Goal: Find specific page/section: Find specific page/section

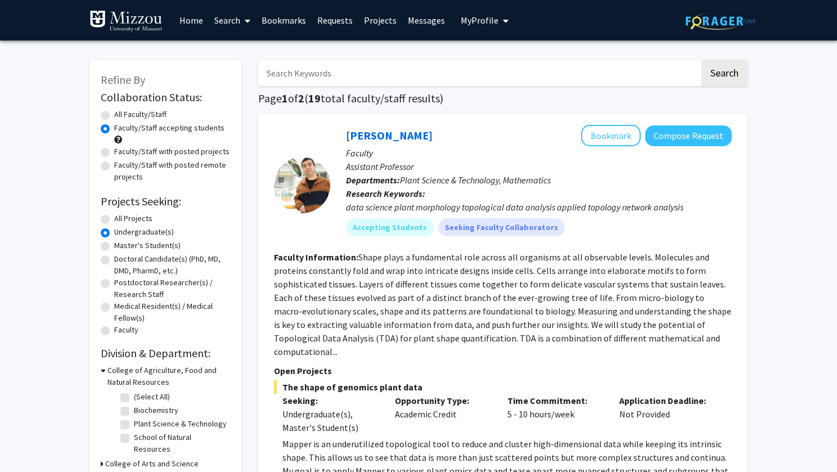
click at [105, 371] on icon at bounding box center [103, 370] width 5 height 12
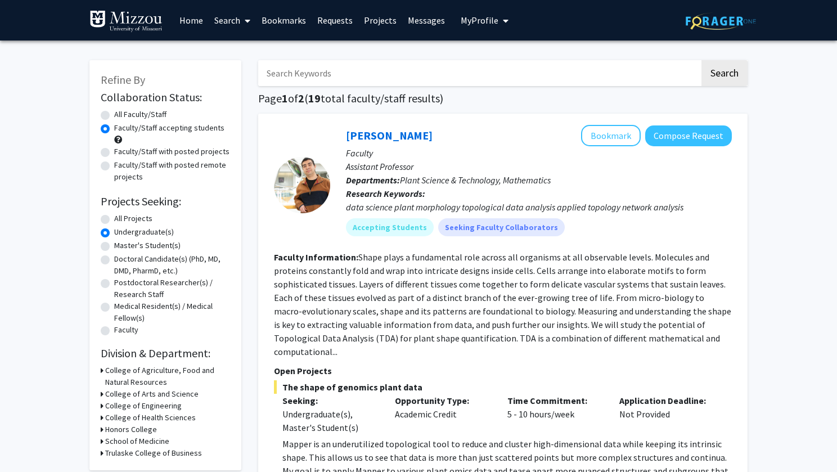
click at [112, 441] on h3 "School of Medicine" at bounding box center [137, 441] width 64 height 12
click at [134, 455] on label "(Select All)" at bounding box center [152, 456] width 36 height 12
click at [134, 455] on input "(Select All)" at bounding box center [137, 453] width 7 height 7
checkbox input "true"
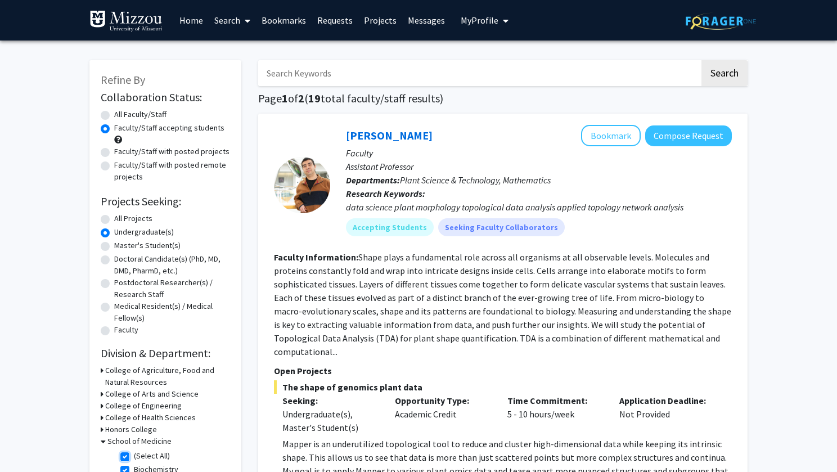
checkbox input "true"
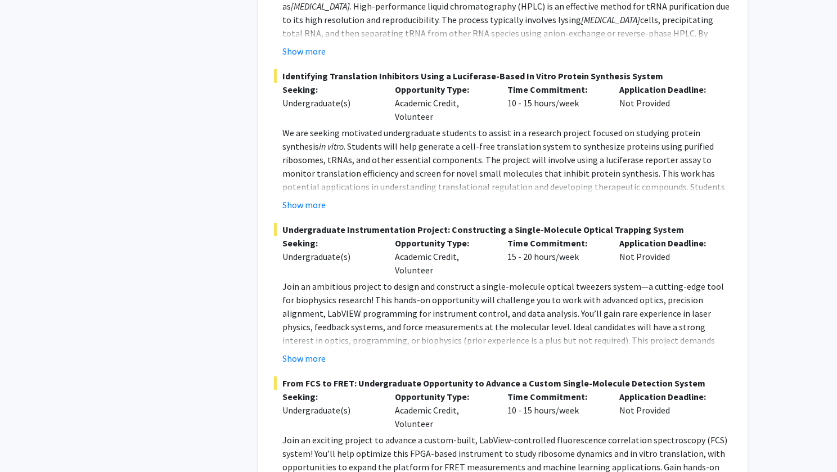
scroll to position [1550, 0]
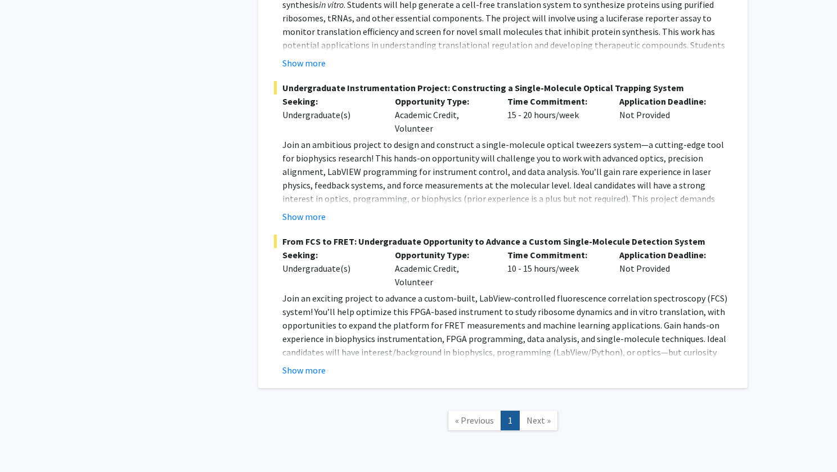
click at [539, 411] on link "Next »" at bounding box center [538, 421] width 39 height 20
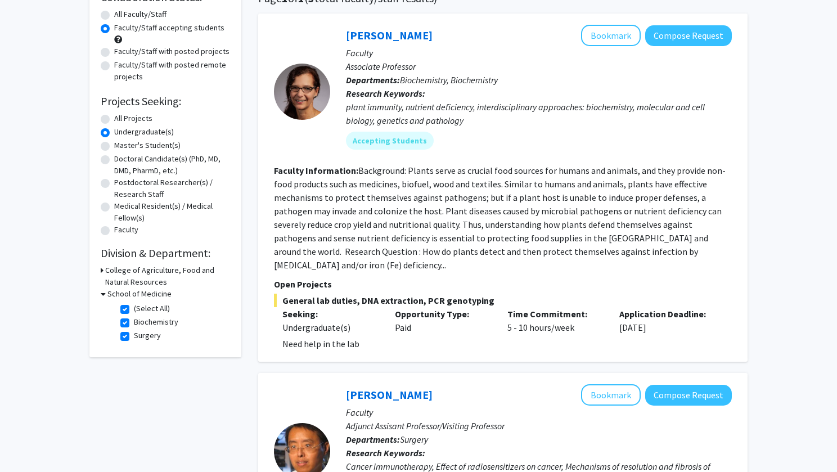
scroll to position [0, 0]
